Goal: Transaction & Acquisition: Book appointment/travel/reservation

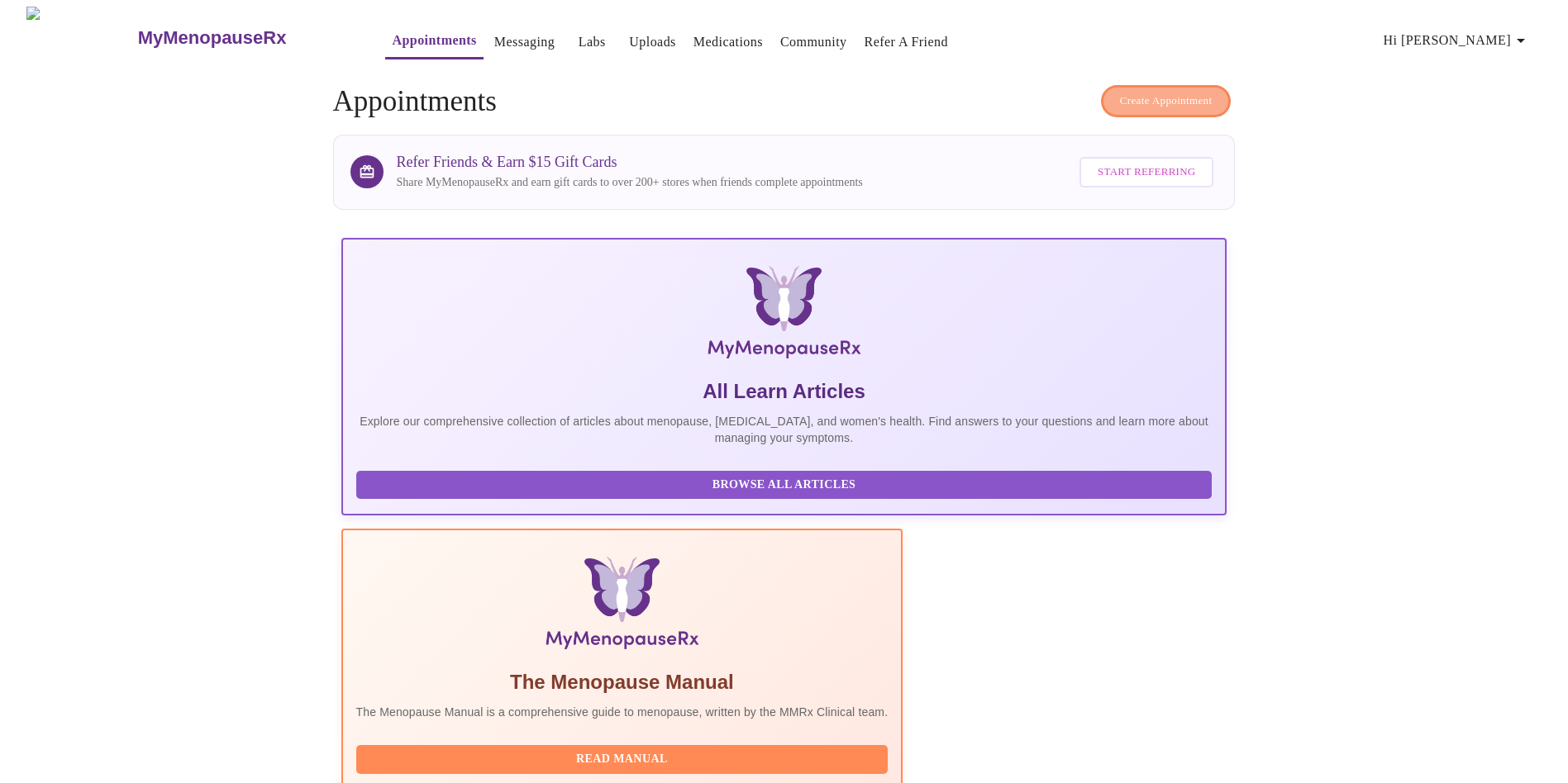
click at [1185, 92] on span "Create Appointment" at bounding box center [1166, 101] width 93 height 19
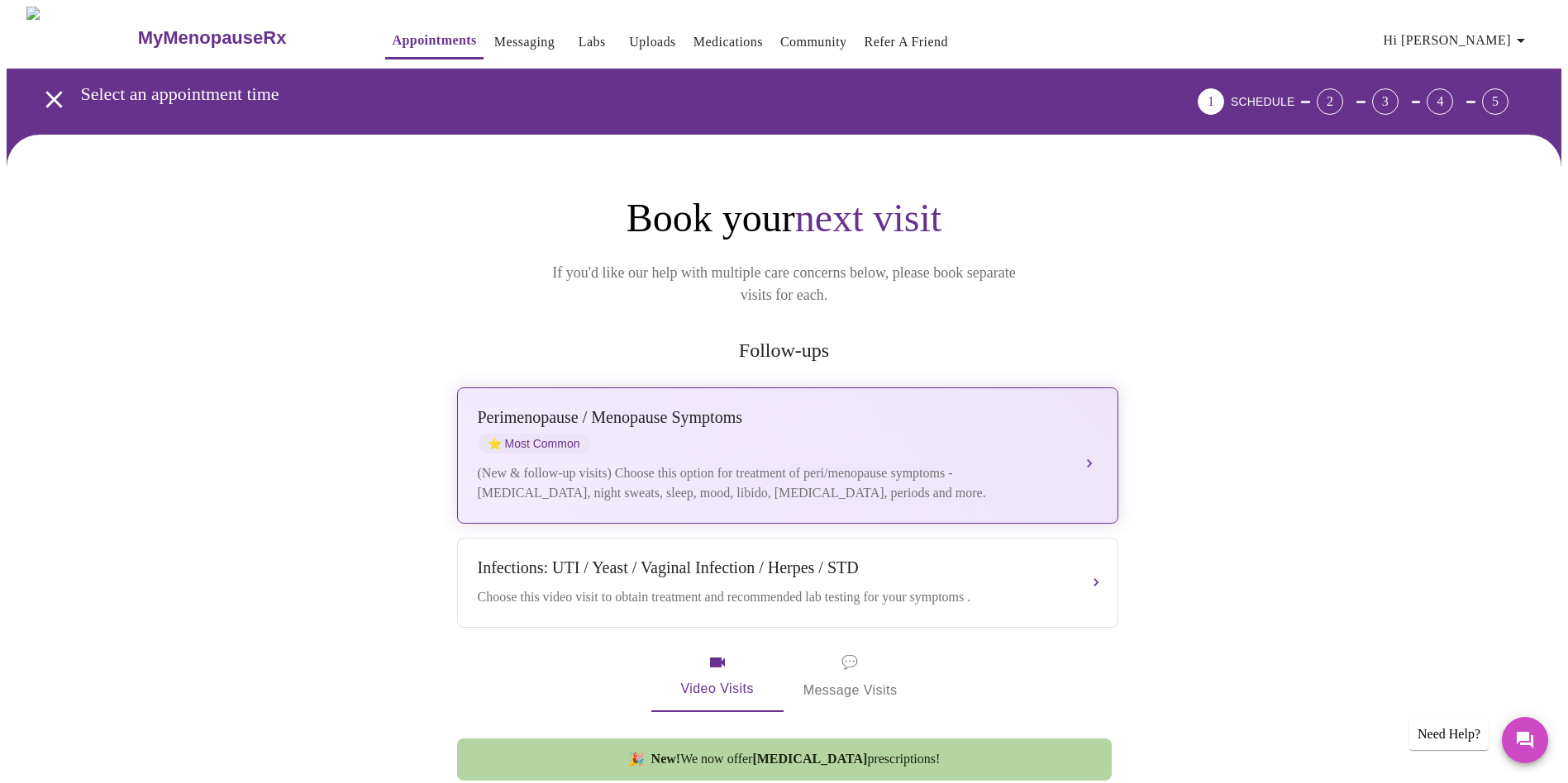
click at [916, 409] on div "[MEDICAL_DATA] / Menopause Symptoms ⭐ Most Common" at bounding box center [771, 431] width 587 height 46
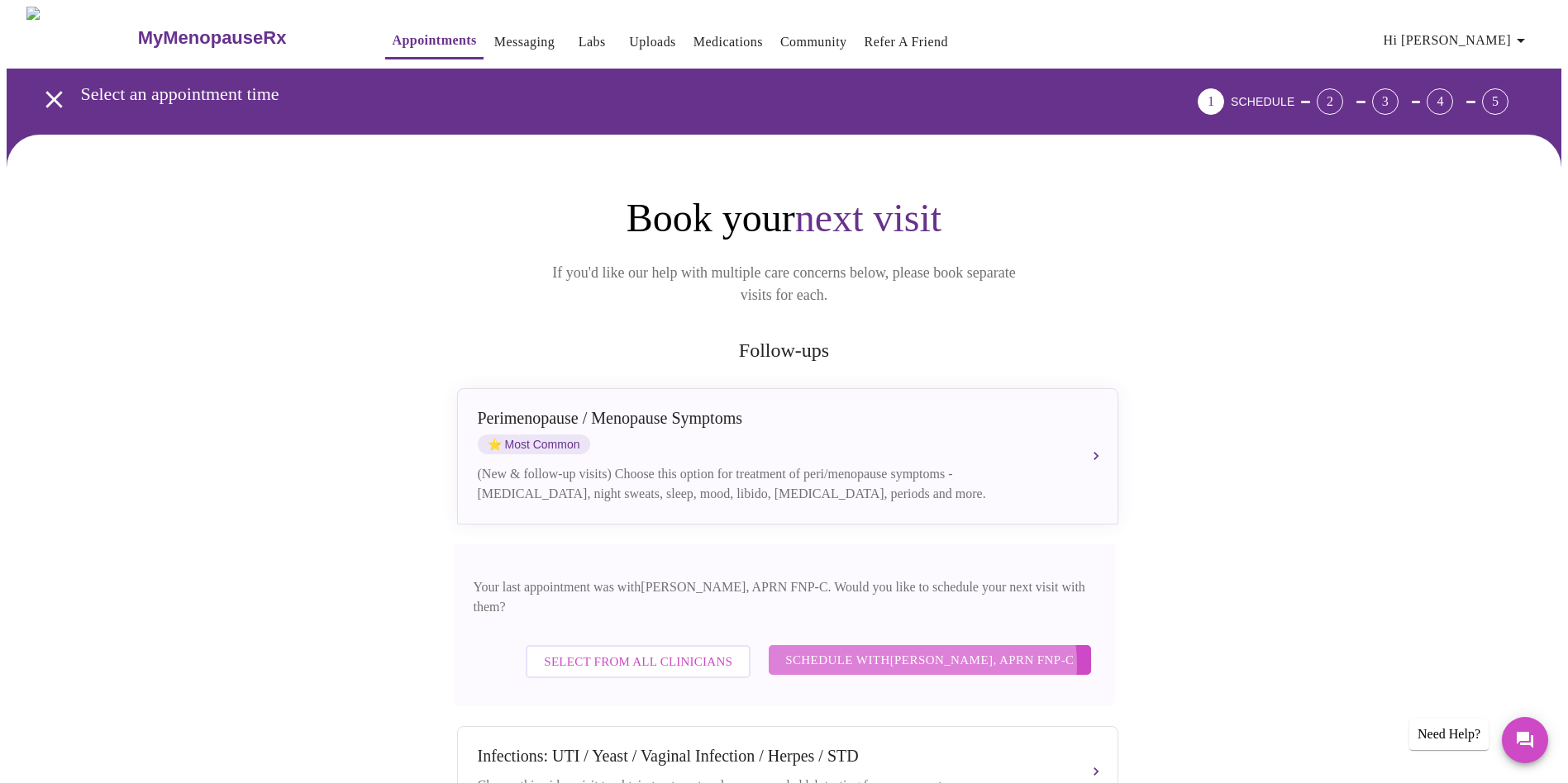
click at [936, 649] on span "Schedule with [PERSON_NAME], APRN FNP-C" at bounding box center [929, 660] width 288 height 22
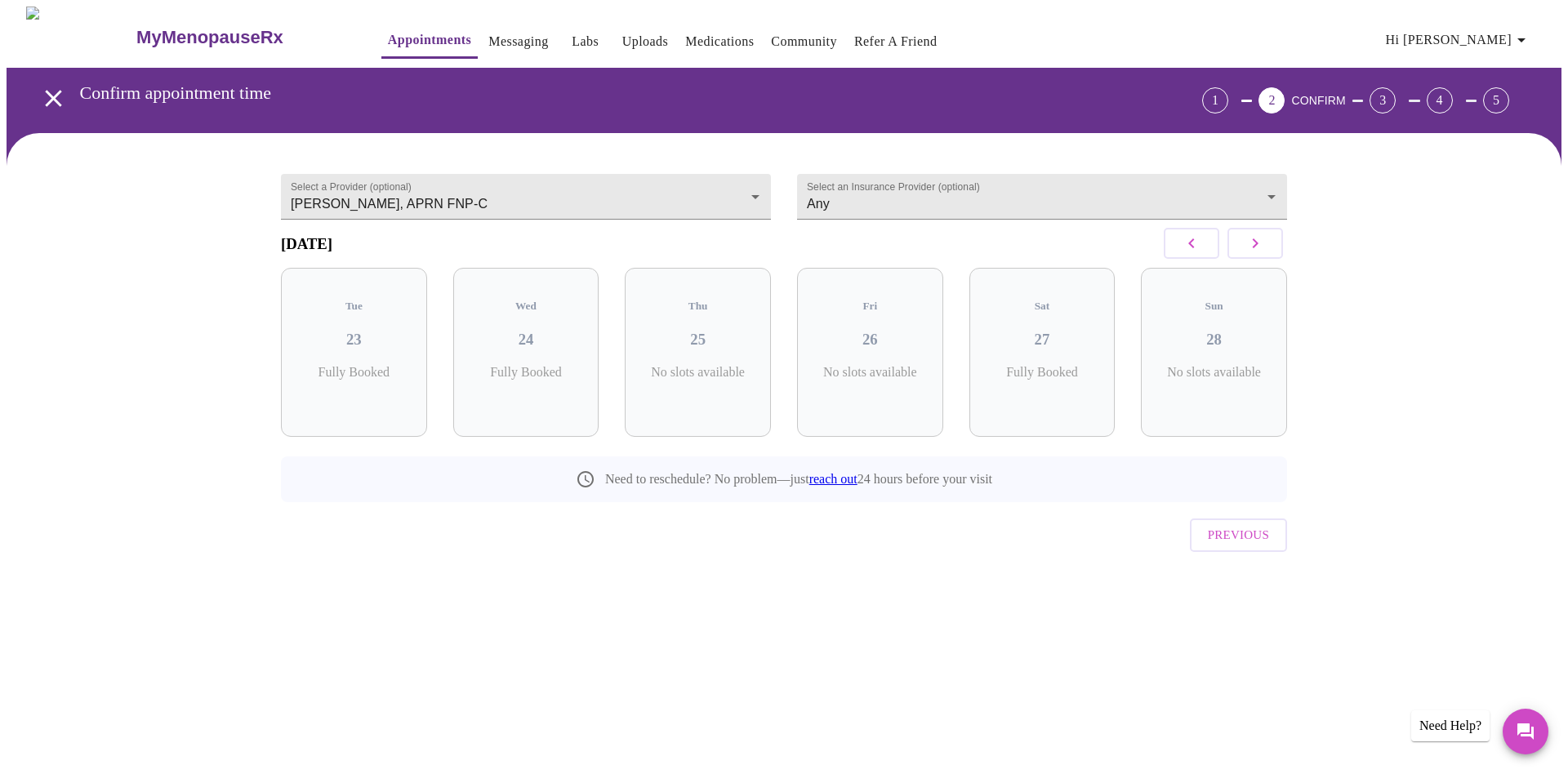
click at [1255, 248] on icon "button" at bounding box center [1255, 244] width 6 height 9
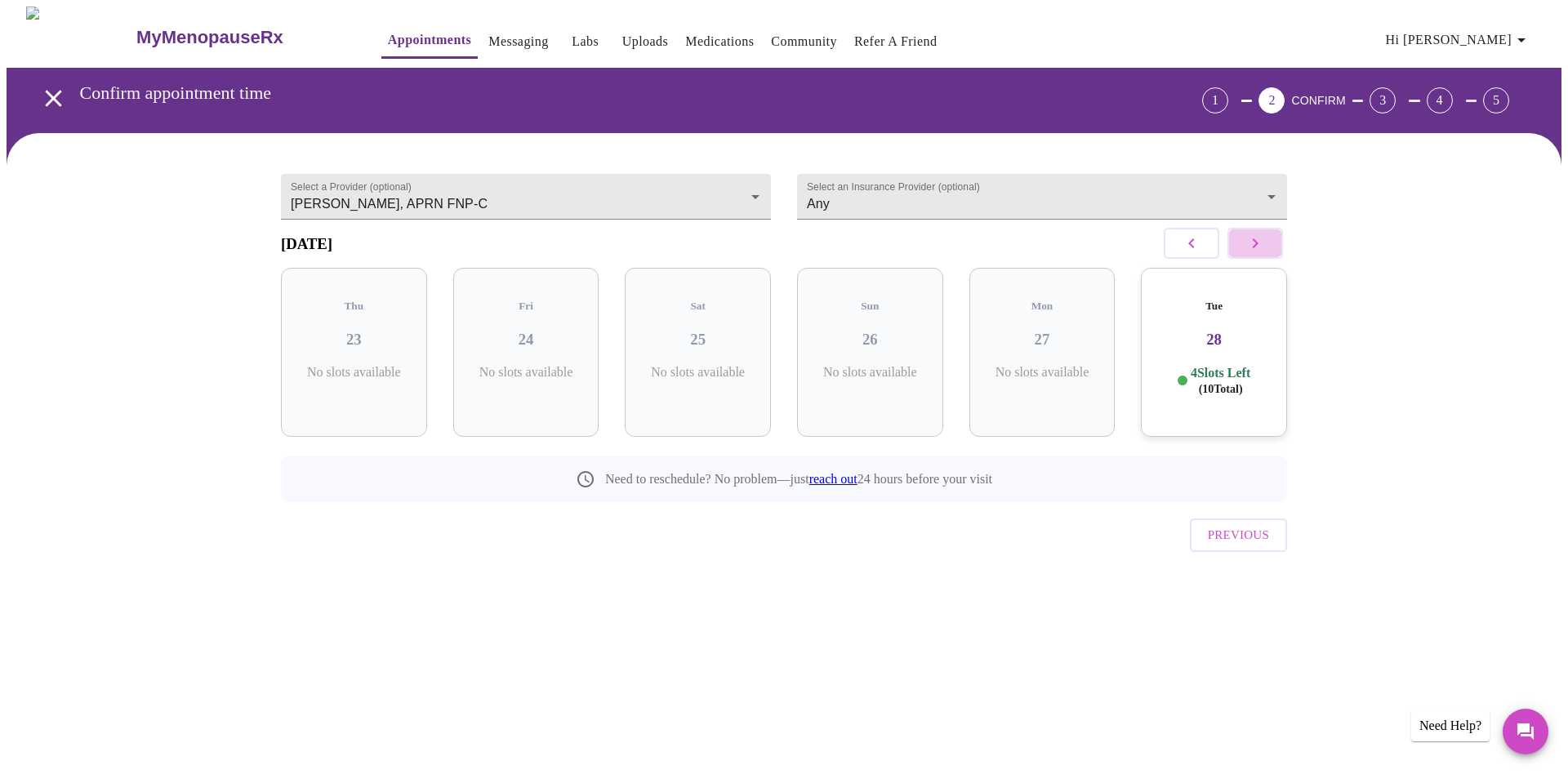
click at [1255, 248] on icon "button" at bounding box center [1255, 244] width 6 height 9
click at [704, 331] on h3 "12" at bounding box center [698, 339] width 120 height 18
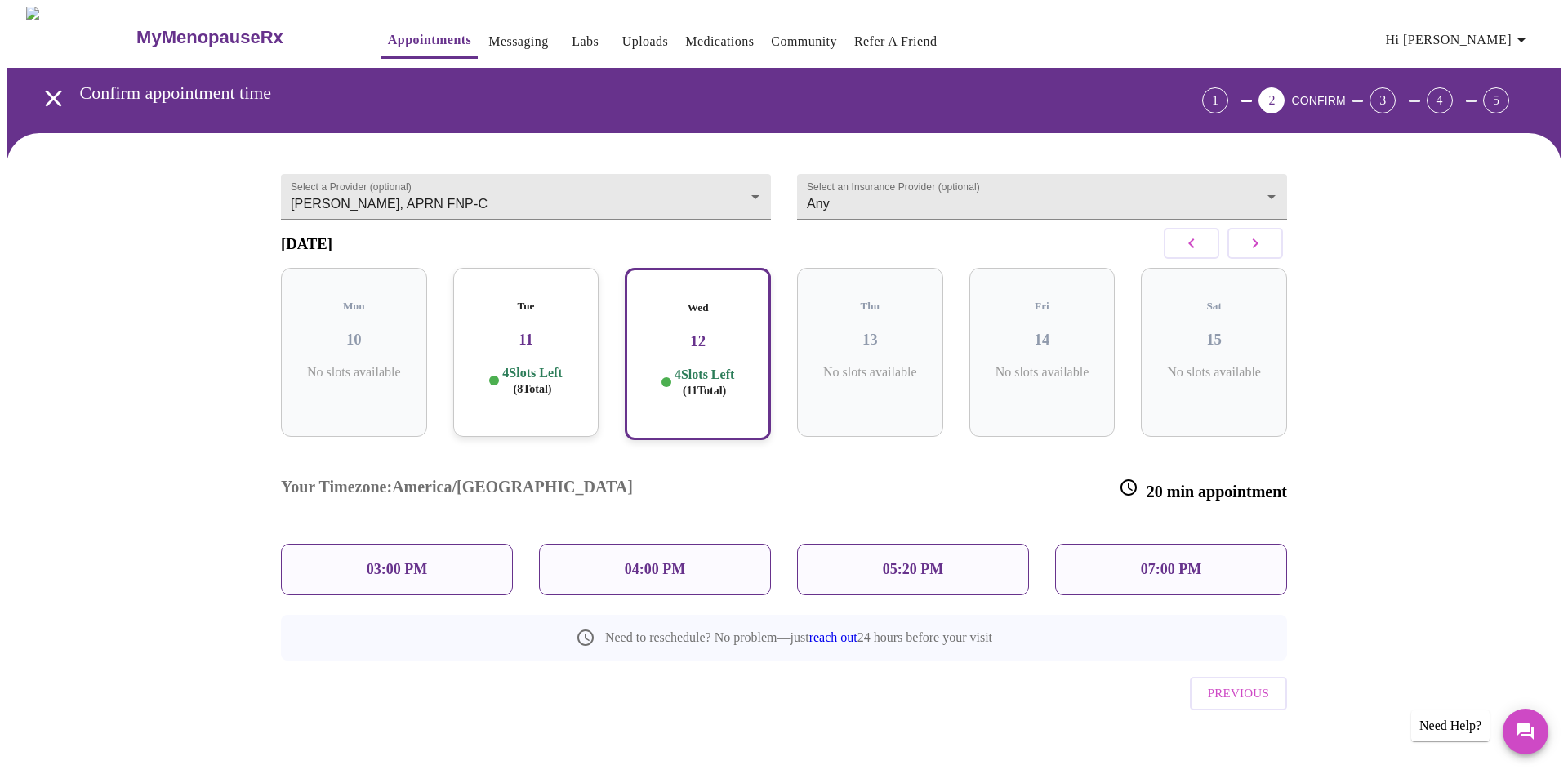
click at [462, 544] on div "03:00 PM" at bounding box center [397, 570] width 232 height 52
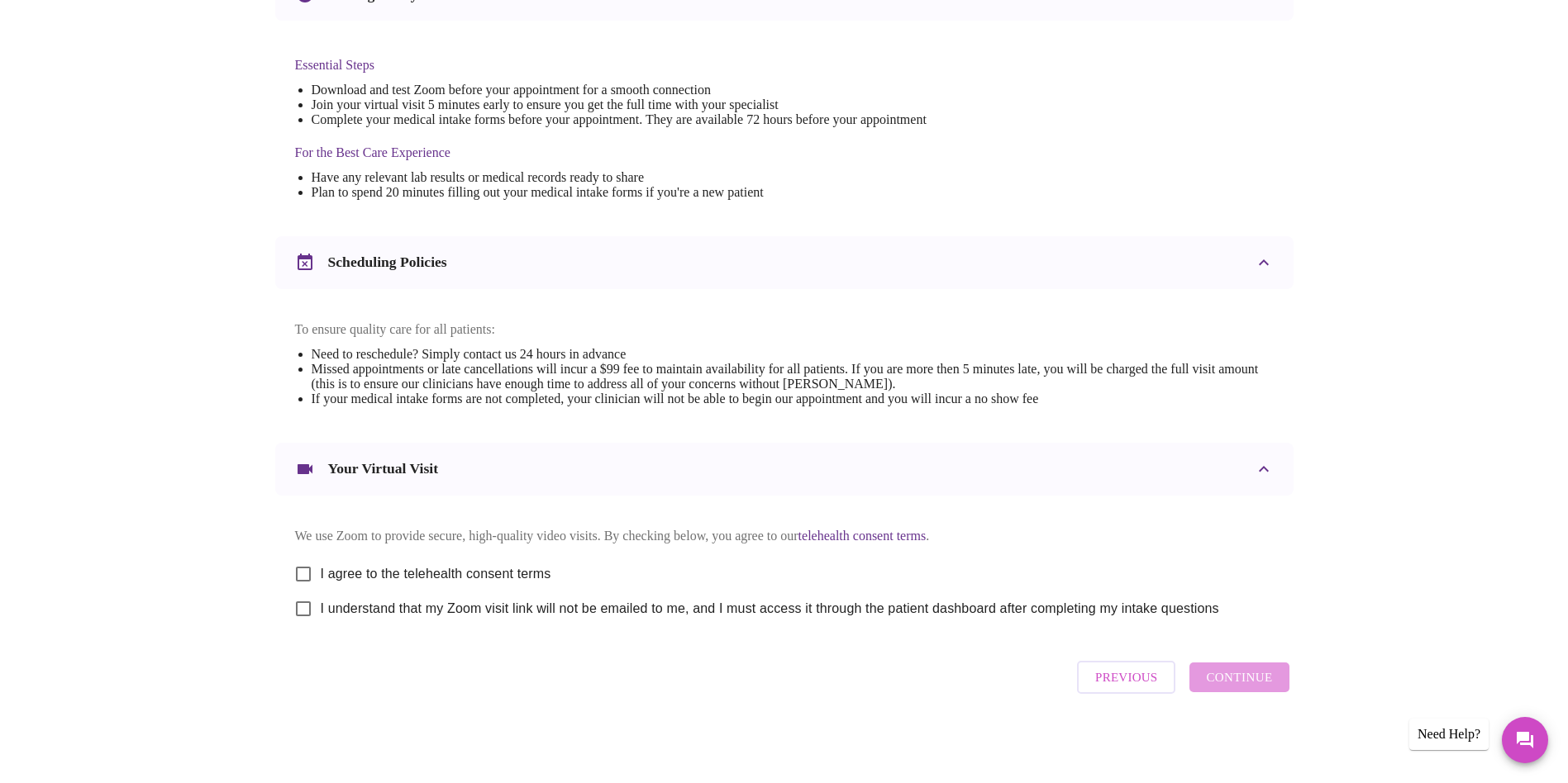
scroll to position [410, 0]
click at [295, 569] on input "I agree to the telehealth consent terms" at bounding box center [303, 574] width 35 height 35
checkbox input "true"
click at [299, 611] on input "I understand that my Zoom visit link will not be emailed to me, and I must acce…" at bounding box center [303, 609] width 35 height 35
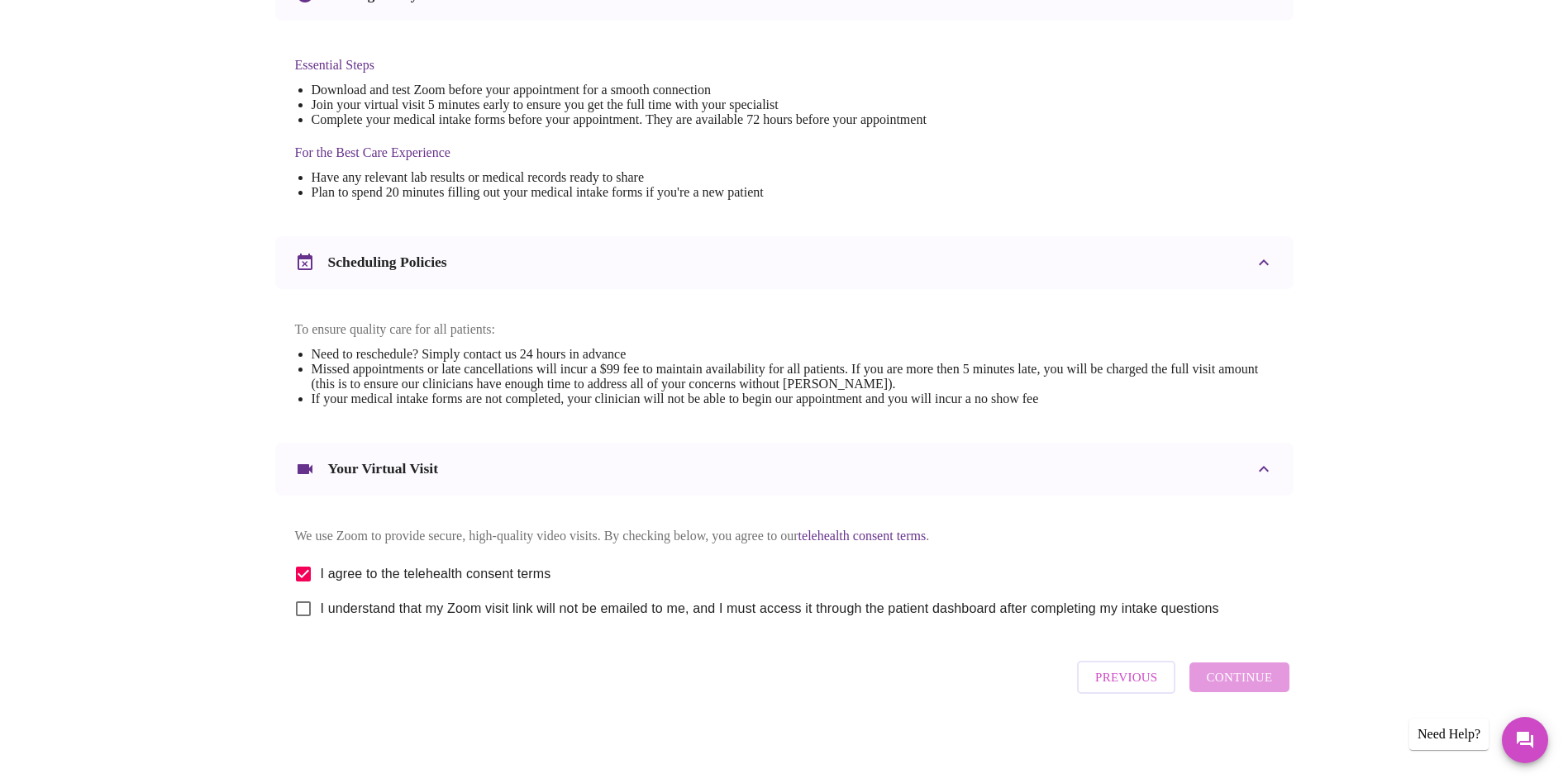
scroll to position [403, 0]
click at [304, 624] on input "I understand that my Zoom visit link will not be emailed to me, and I must acce…" at bounding box center [303, 609] width 35 height 35
checkbox input "true"
click at [1232, 688] on span "Continue" at bounding box center [1239, 677] width 66 height 22
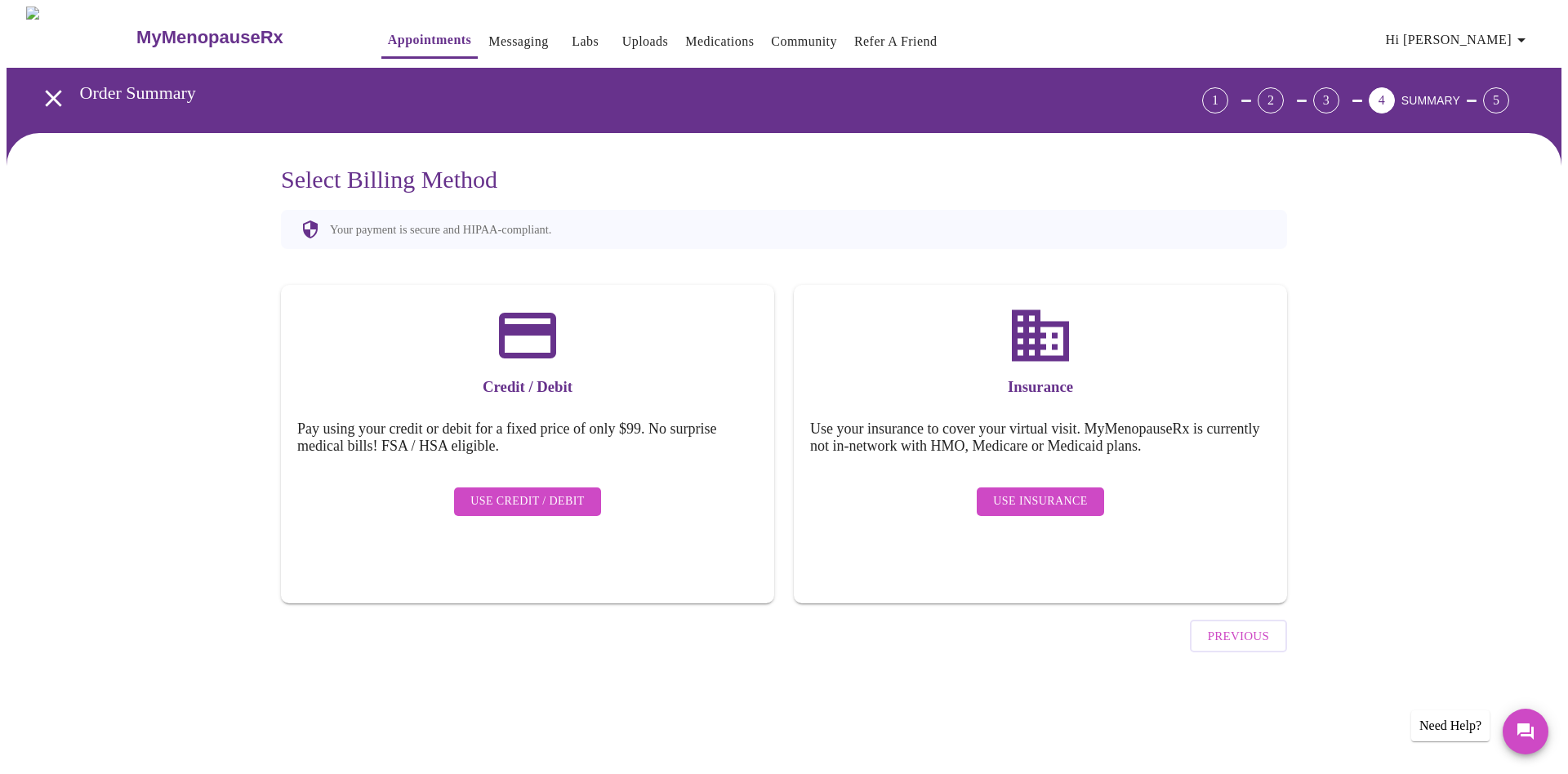
click at [1044, 494] on span "Use Insurance" at bounding box center [1040, 502] width 94 height 21
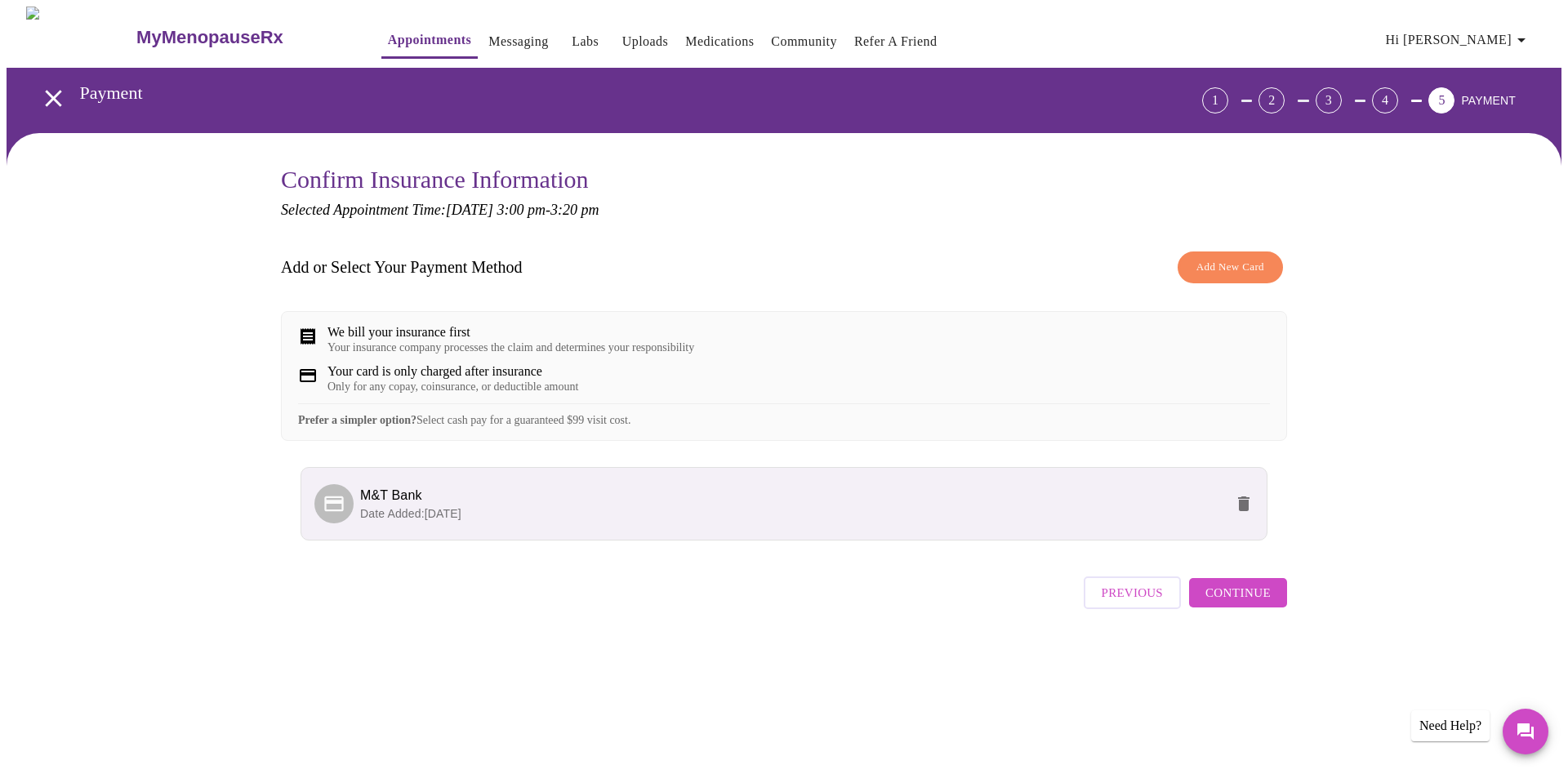
click at [1241, 603] on span "Continue" at bounding box center [1238, 593] width 66 height 22
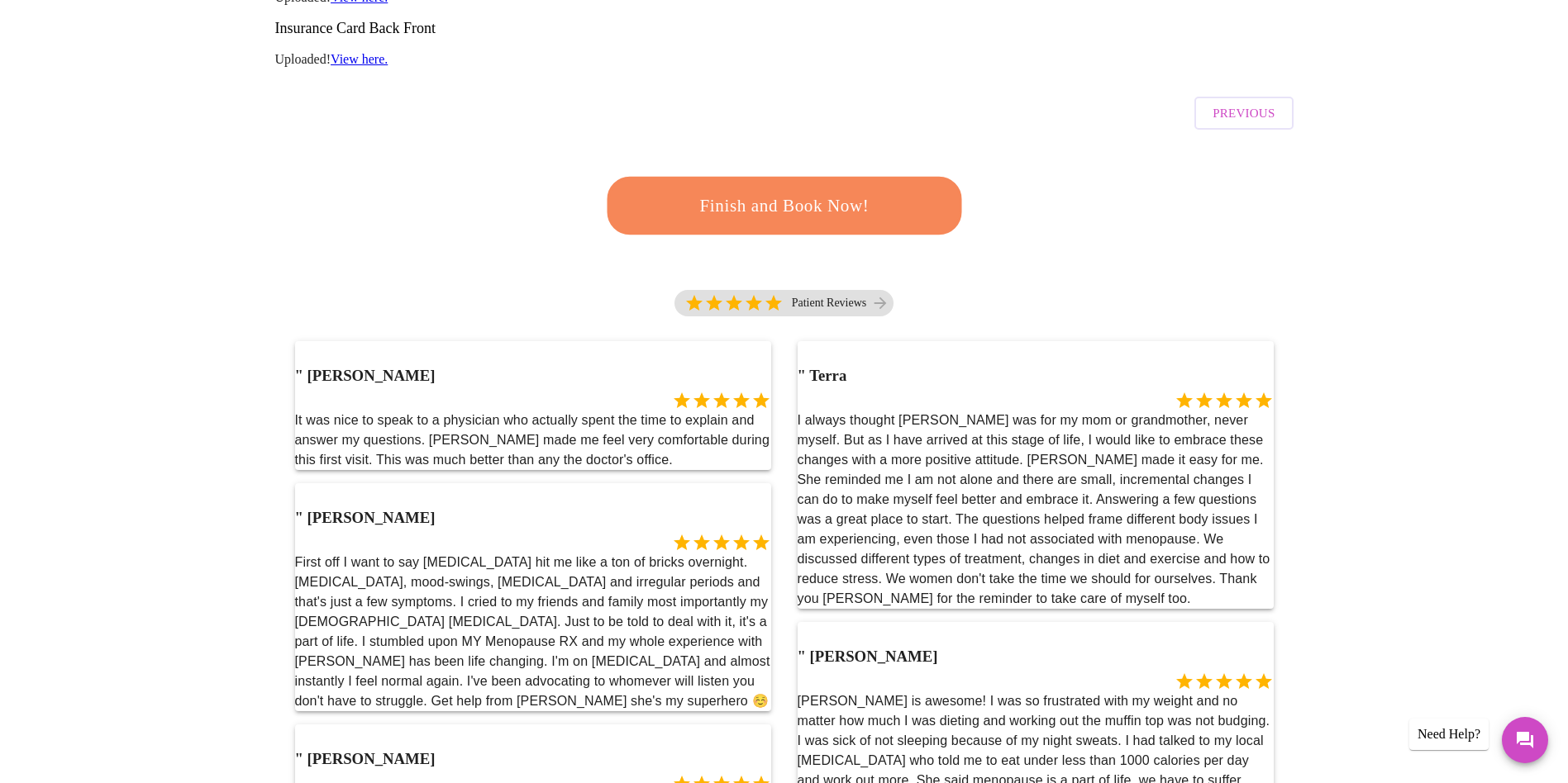
scroll to position [386, 0]
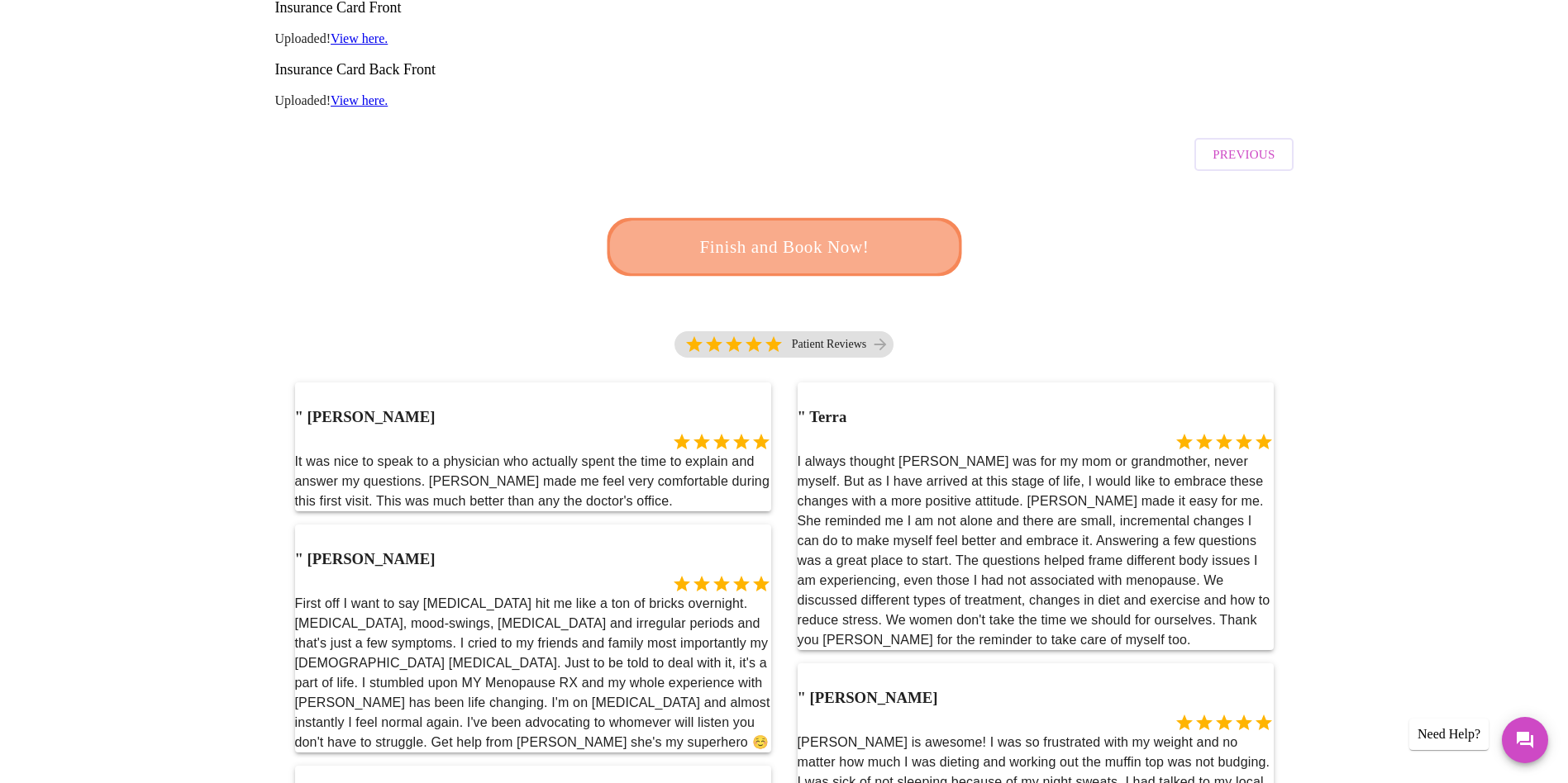
click at [785, 232] on span "Finish and Book Now!" at bounding box center [784, 247] width 306 height 30
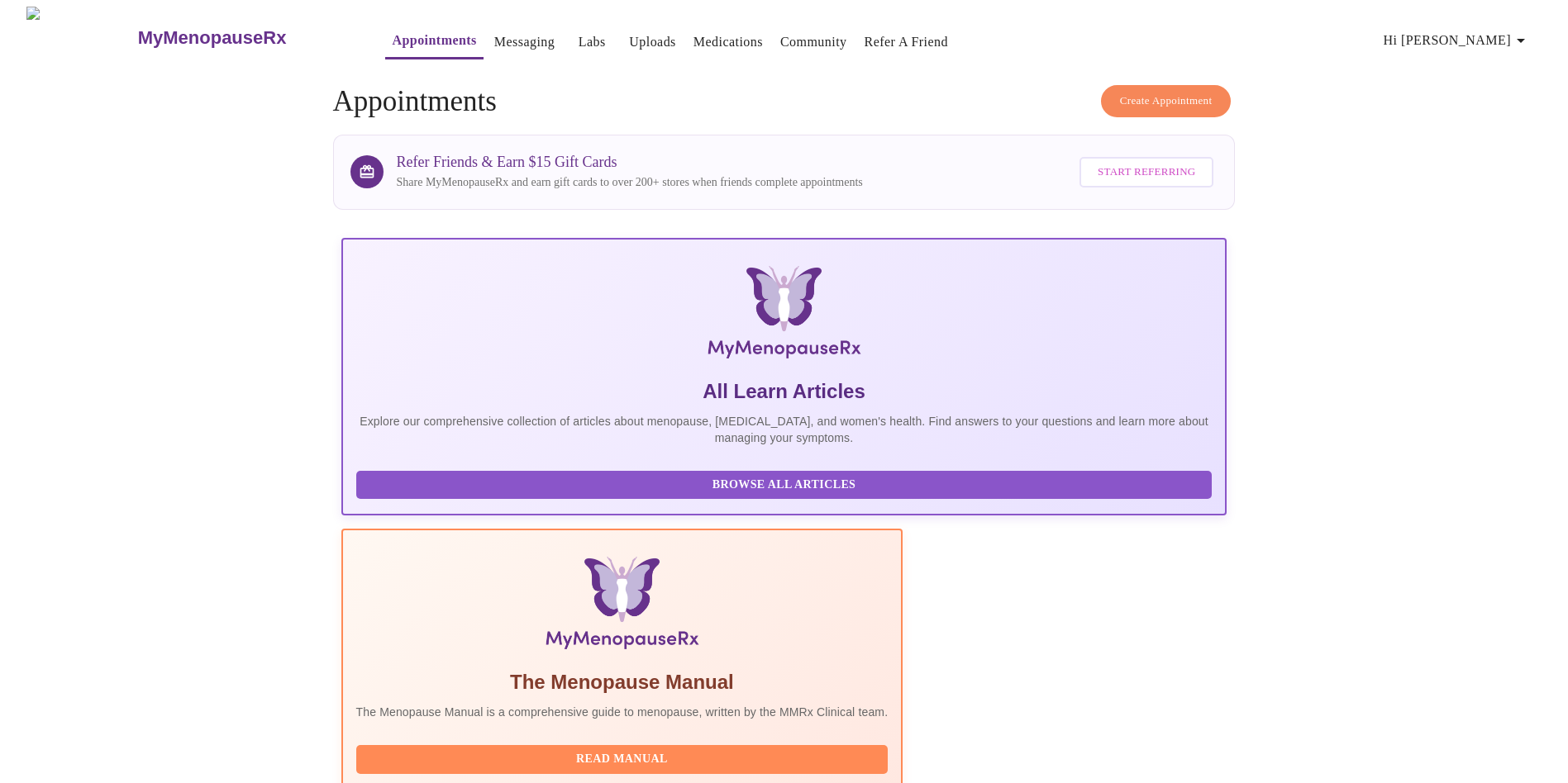
click at [699, 37] on link "Medications" at bounding box center [727, 42] width 69 height 23
